Goal: Navigation & Orientation: Go to known website

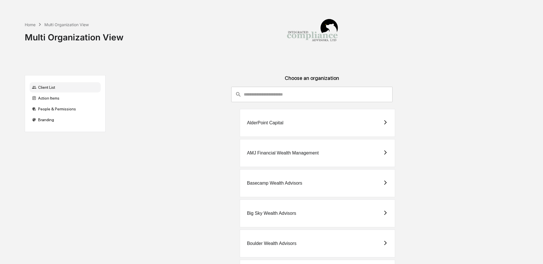
click at [281, 95] on input "consultant-dashboard__filter-organizations-search-bar" at bounding box center [318, 94] width 149 height 15
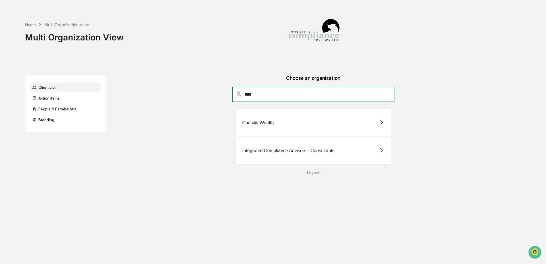
type input "****"
click at [367, 147] on div "Integrated Compliance Advisors - Consultants" at bounding box center [313, 151] width 157 height 28
